Goal: Information Seeking & Learning: Learn about a topic

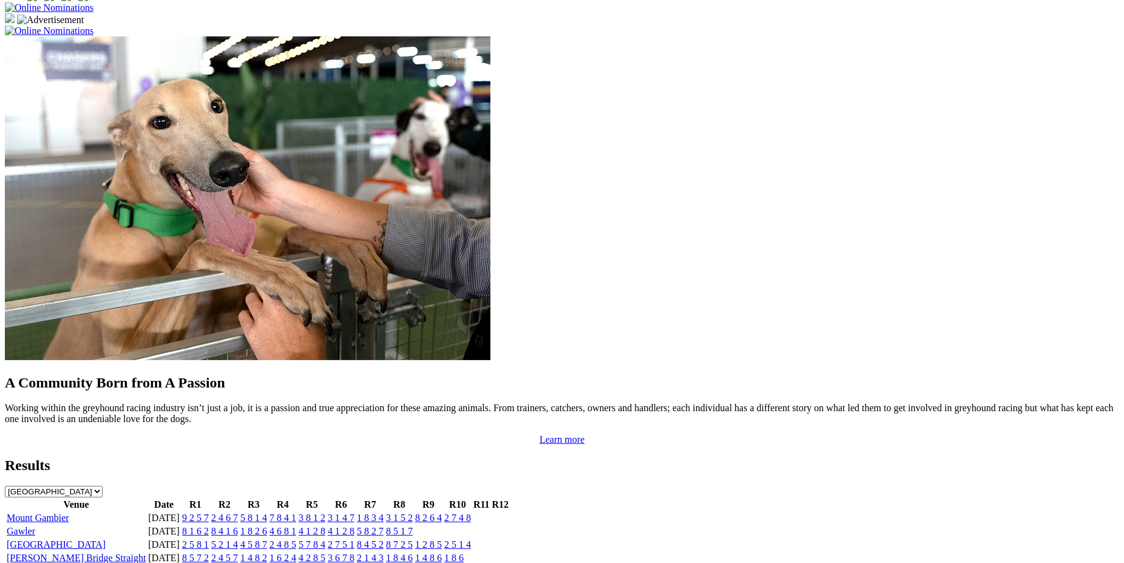
scroll to position [1065, 0]
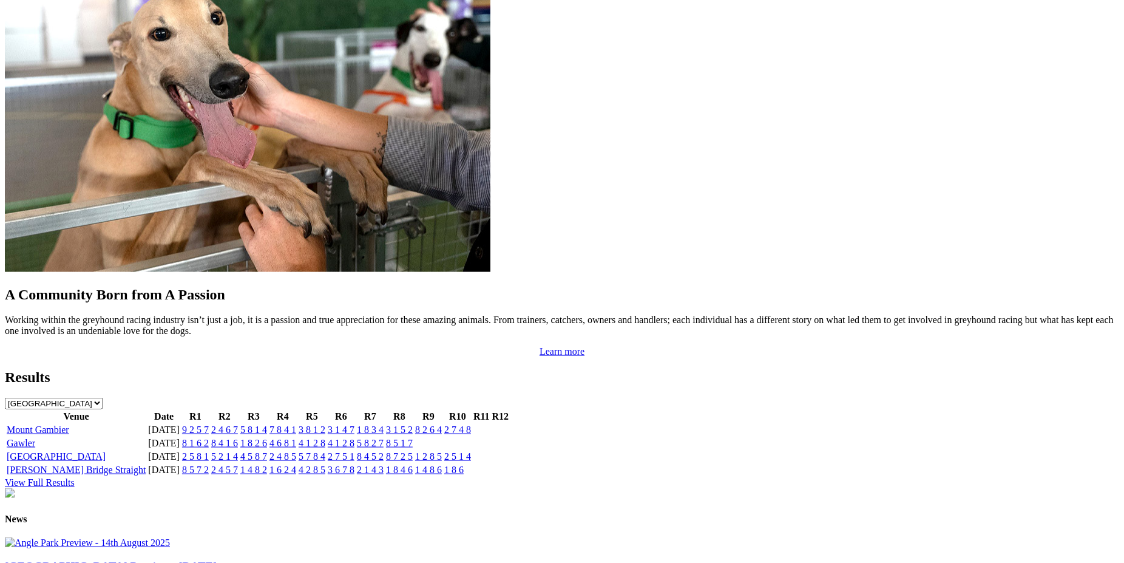
click at [384, 464] on link "2 1 4 3" at bounding box center [370, 469] width 27 height 10
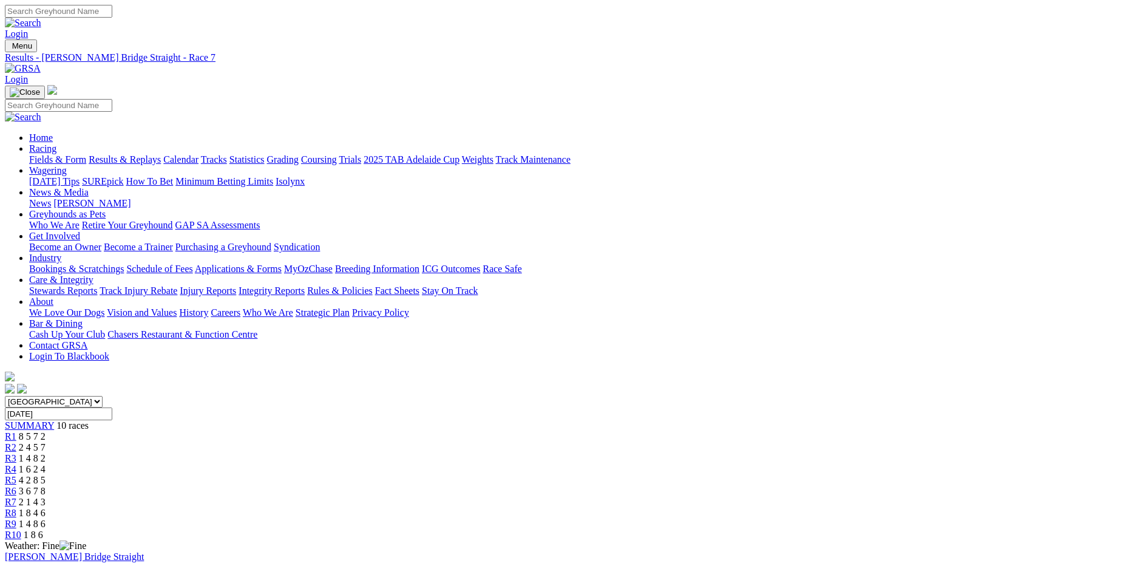
click at [16, 507] on span "R8" at bounding box center [11, 512] width 12 height 10
click at [16, 496] on span "R7" at bounding box center [11, 501] width 12 height 10
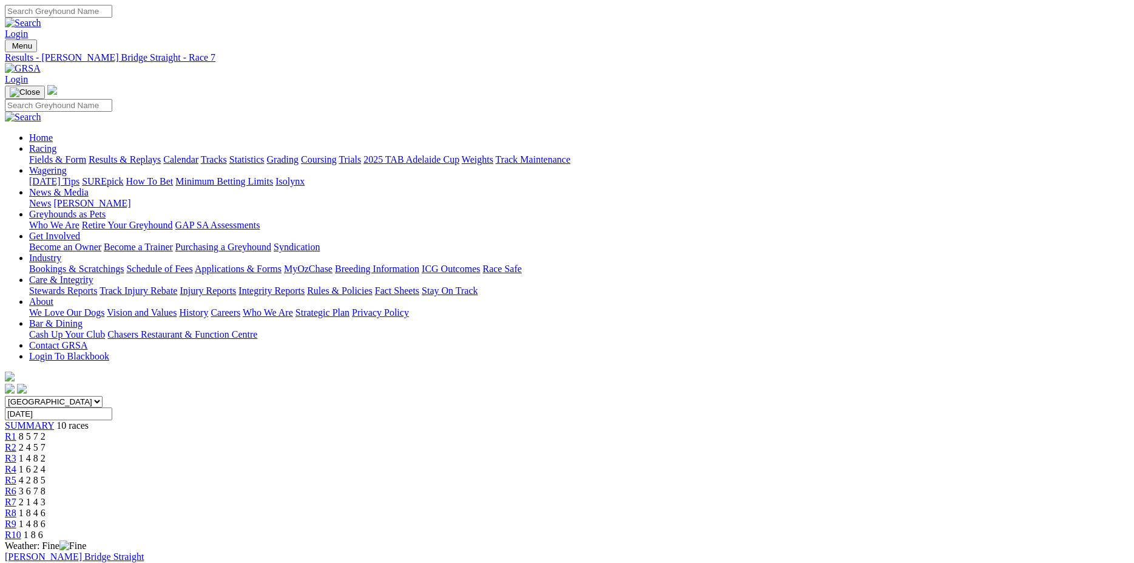
click at [16, 507] on span "R8" at bounding box center [11, 512] width 12 height 10
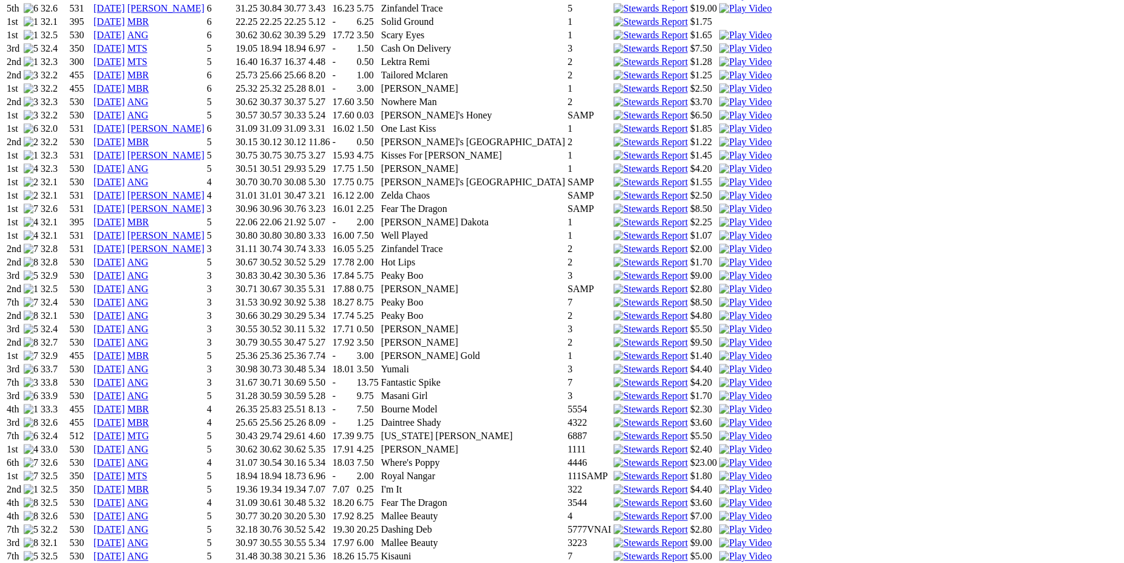
scroll to position [1067, 0]
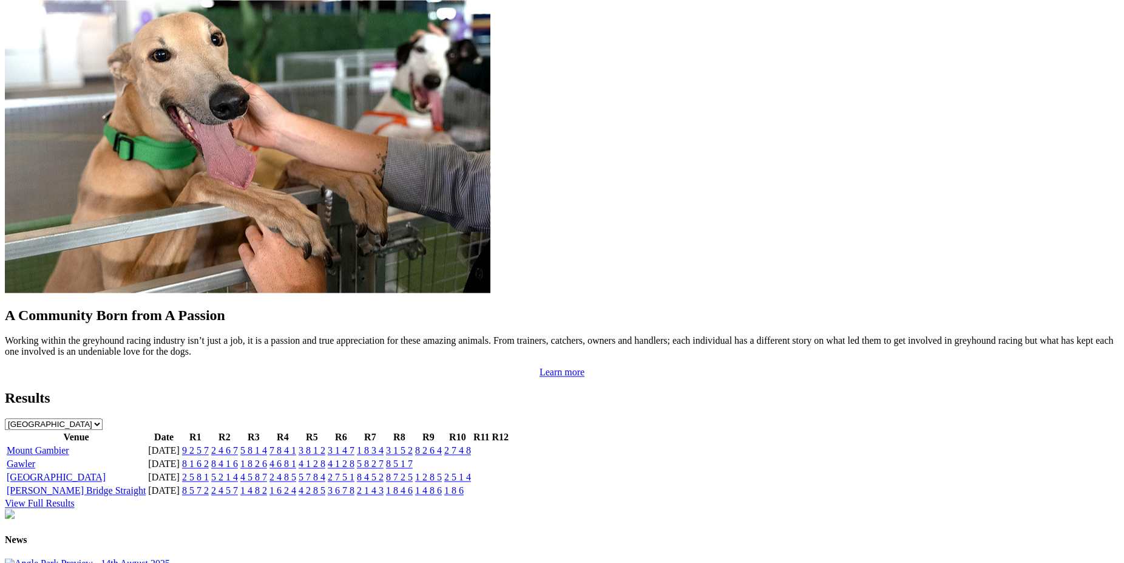
scroll to position [1047, 0]
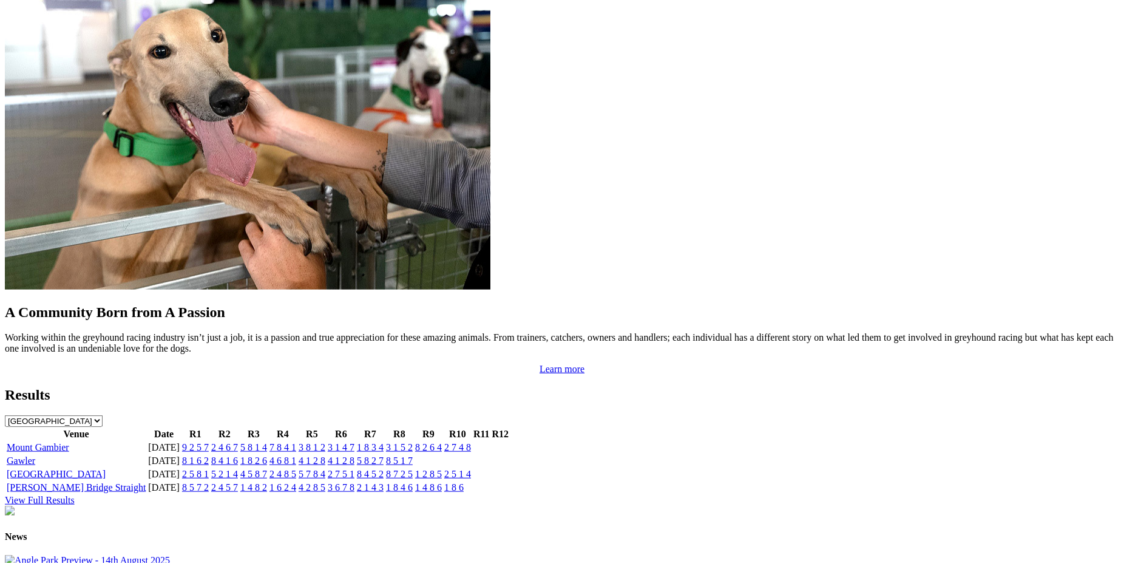
click at [413, 482] on link "1 8 4 6" at bounding box center [399, 487] width 27 height 10
